Goal: Task Accomplishment & Management: Manage account settings

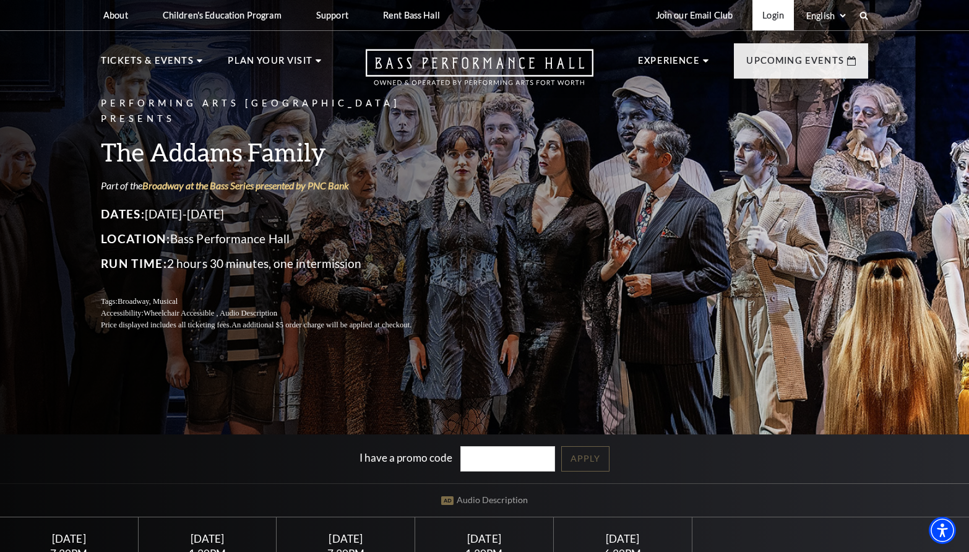
click at [752, 27] on link "Login" at bounding box center [772, 15] width 41 height 30
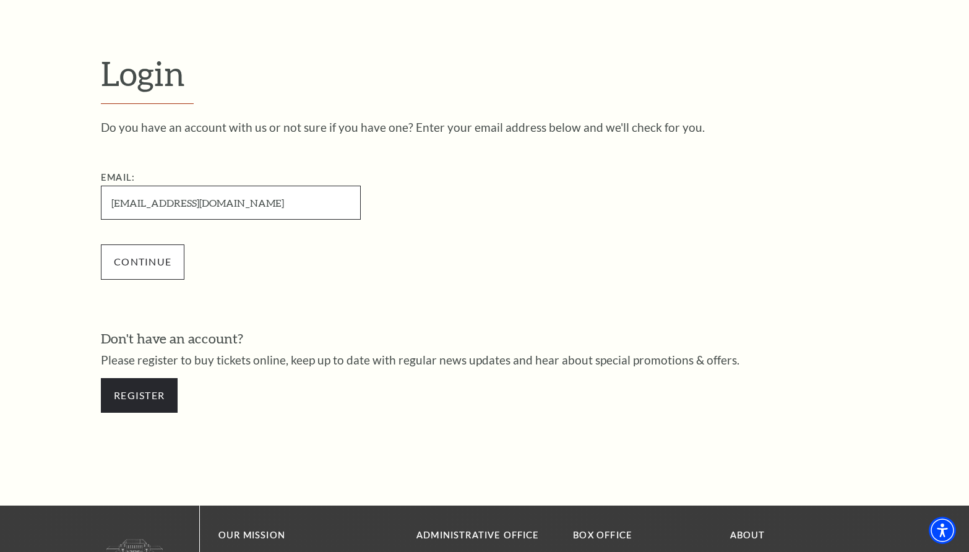
type input "rubinjohns@gmail.com"
click at [184, 279] on input "Continue" at bounding box center [143, 261] width 84 height 35
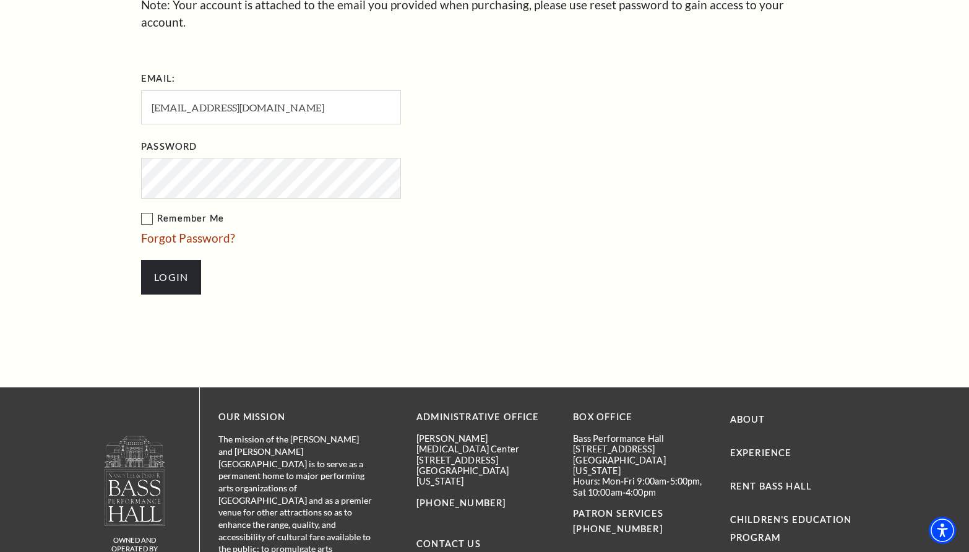
click at [147, 226] on label "Remember Me" at bounding box center [333, 218] width 384 height 15
click at [0, 0] on input "Remember Me" at bounding box center [0, 0] width 0 height 0
click at [171, 294] on input "Login" at bounding box center [171, 277] width 60 height 35
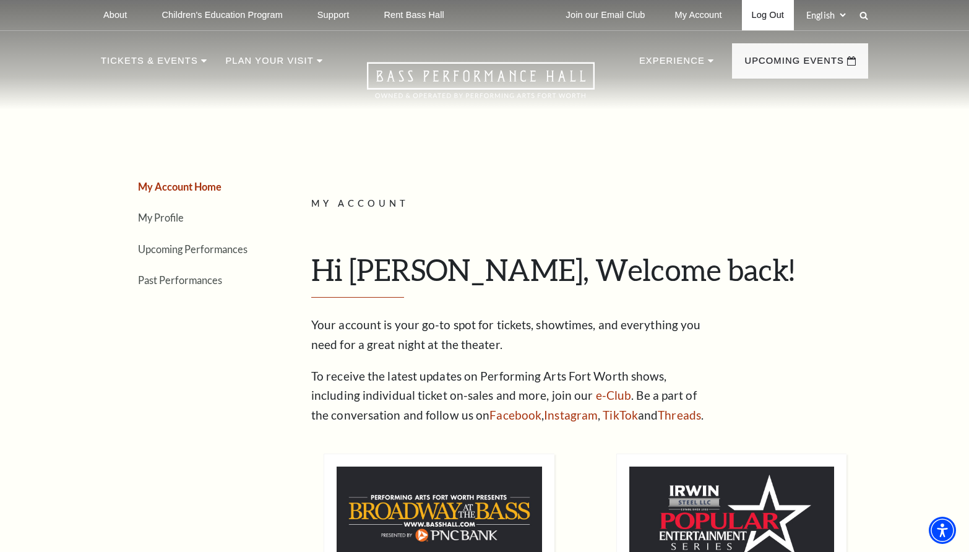
click at [742, 19] on link "Log Out" at bounding box center [768, 15] width 52 height 30
